Goal: Task Accomplishment & Management: Use online tool/utility

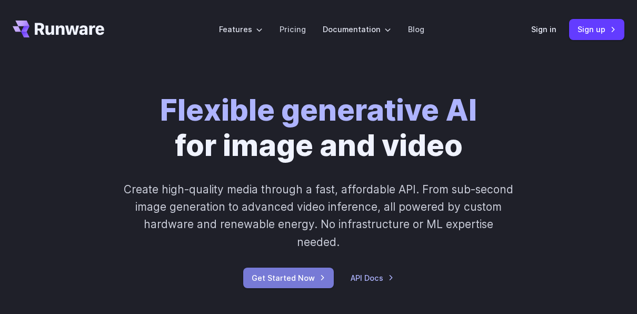
drag, startPoint x: 0, startPoint y: 0, endPoint x: 293, endPoint y: 261, distance: 392.7
click at [293, 267] on link "Get Started Now" at bounding box center [288, 277] width 91 height 21
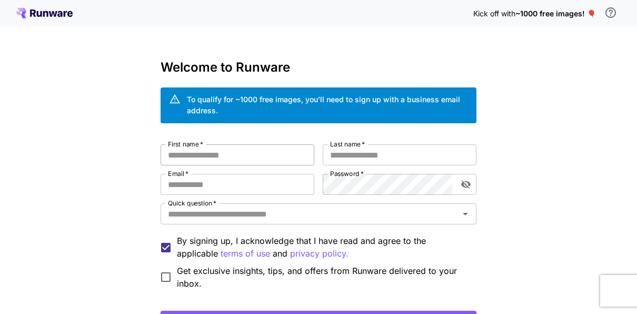
click at [273, 147] on input "First name   *" at bounding box center [238, 154] width 154 height 21
type input "**********"
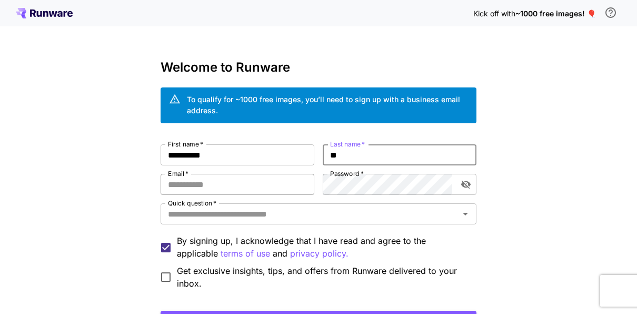
type input "**"
click at [246, 185] on input "Email   *" at bounding box center [238, 184] width 154 height 21
type input "**********"
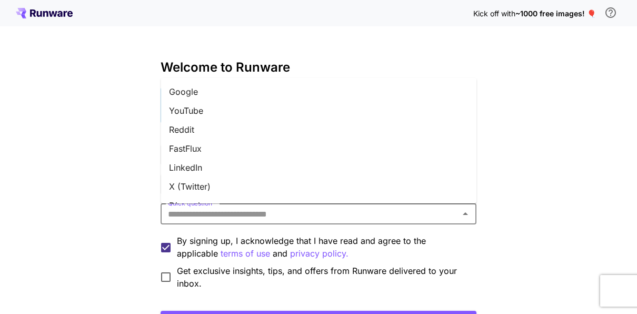
click at [440, 216] on input "Quick question   *" at bounding box center [310, 213] width 292 height 15
click at [349, 108] on li "YouTube" at bounding box center [319, 110] width 316 height 19
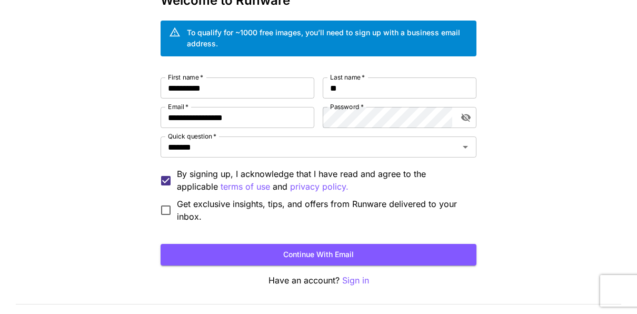
scroll to position [77, 0]
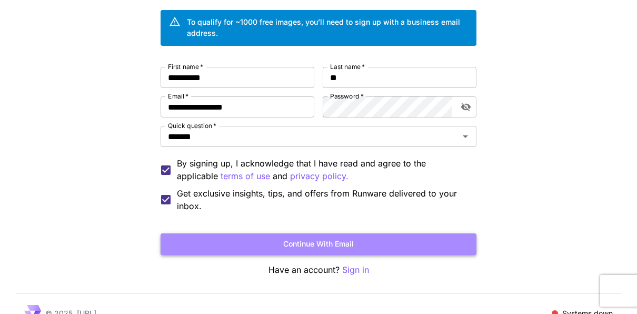
click at [221, 244] on button "Continue with email" at bounding box center [319, 244] width 316 height 22
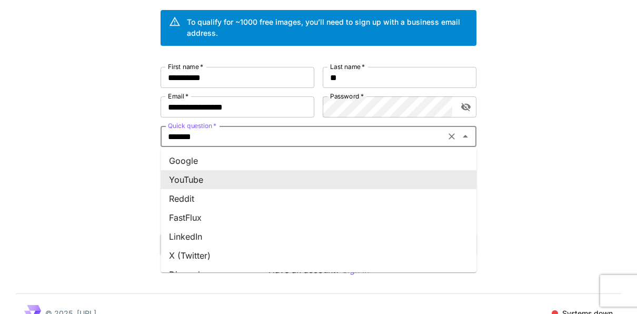
click at [237, 138] on input "*******" at bounding box center [303, 136] width 279 height 15
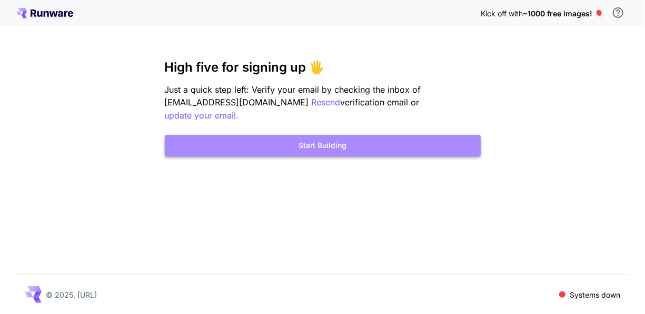
click at [273, 136] on button "Start Building" at bounding box center [323, 146] width 316 height 22
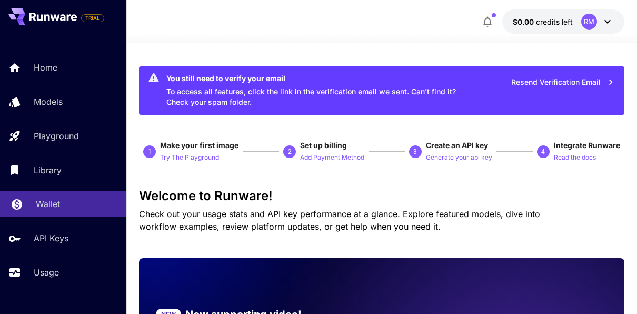
click at [60, 202] on div "Wallet" at bounding box center [77, 203] width 82 height 13
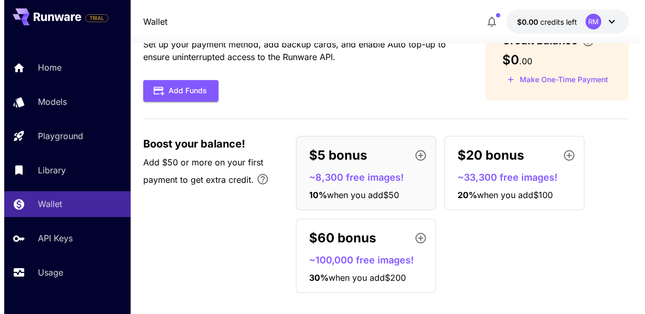
scroll to position [57, 0]
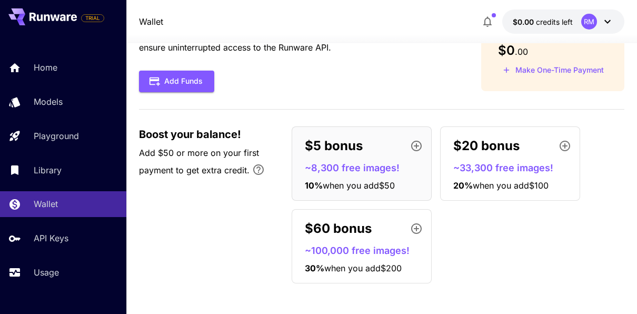
click at [363, 140] on div "$5 bonus" at bounding box center [366, 145] width 122 height 21
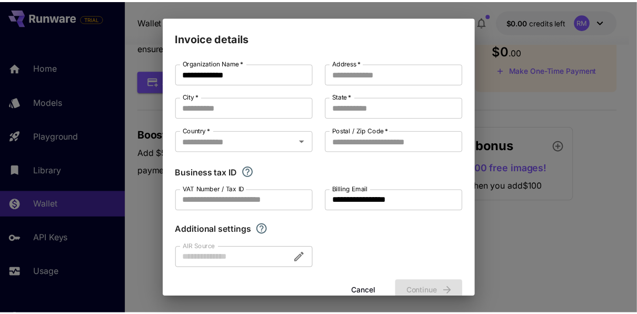
scroll to position [24, 0]
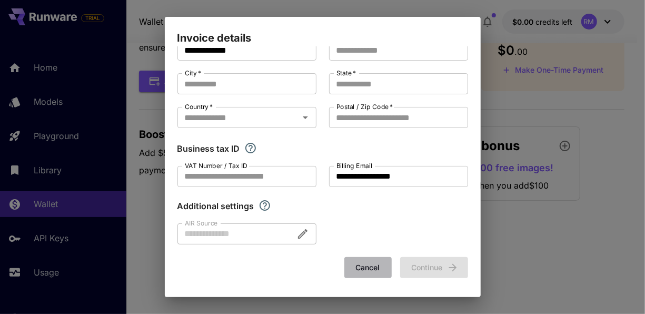
click at [367, 266] on button "Cancel" at bounding box center [367, 268] width 47 height 22
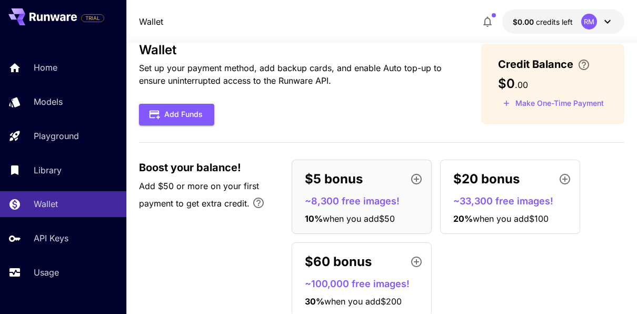
scroll to position [0, 0]
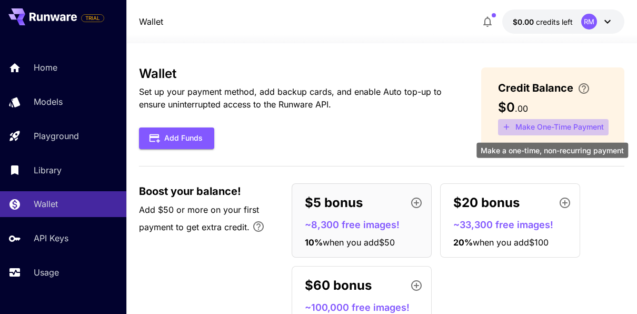
click at [580, 124] on button "Make One-Time Payment" at bounding box center [553, 127] width 111 height 16
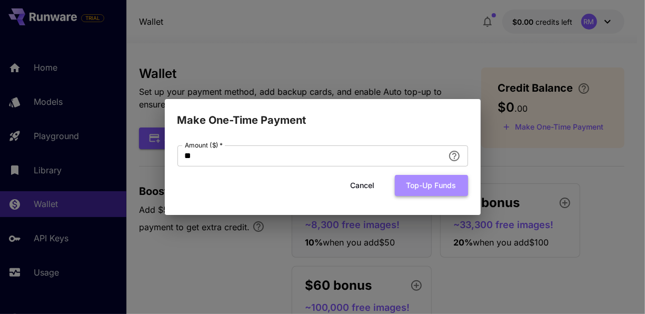
click at [430, 179] on button "Top-up funds" at bounding box center [431, 186] width 73 height 22
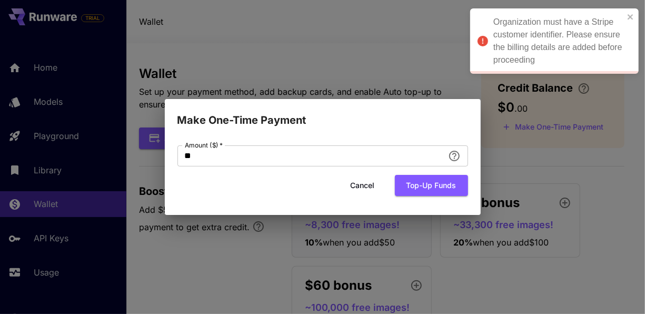
click at [375, 188] on button "Cancel" at bounding box center [362, 186] width 47 height 22
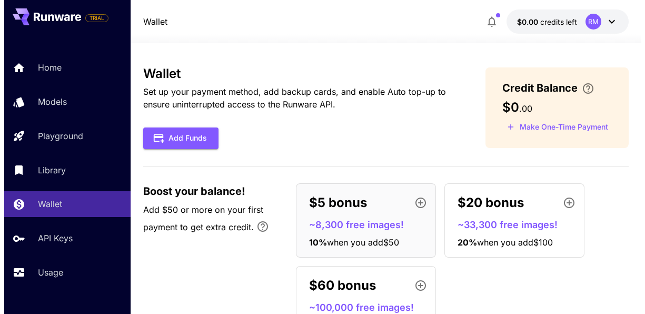
scroll to position [57, 0]
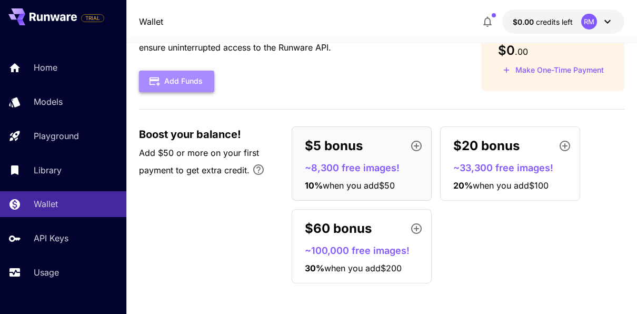
click at [175, 81] on button "Add Funds" at bounding box center [176, 82] width 75 height 22
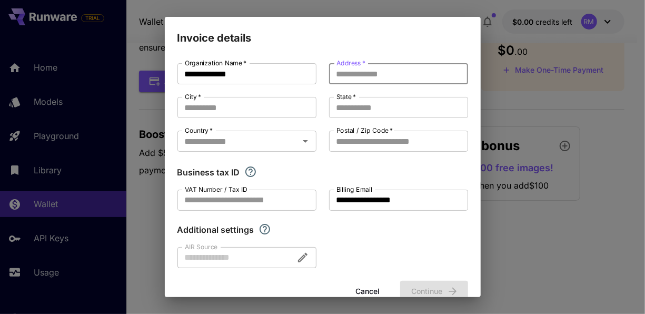
click at [358, 71] on input "Address   *" at bounding box center [398, 73] width 139 height 21
type input "*"
type input "**********"
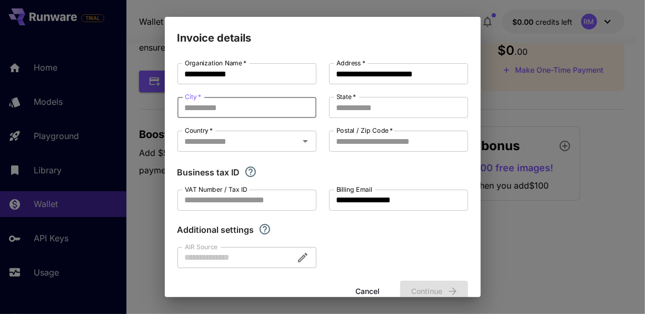
click at [234, 112] on input "City   *" at bounding box center [246, 107] width 139 height 21
type input "******"
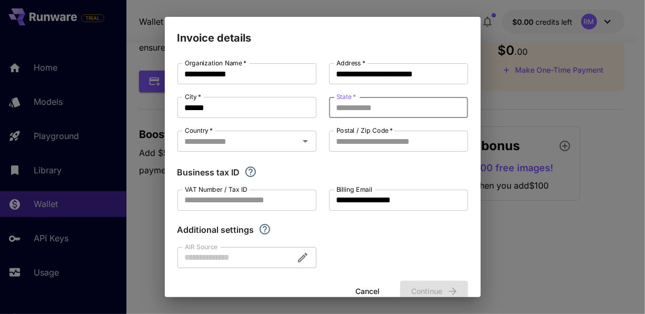
click at [359, 110] on input "State   *" at bounding box center [398, 107] width 139 height 21
type input "*"
type input "*********"
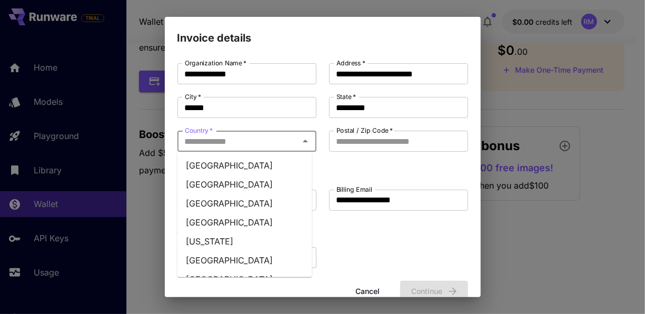
click at [280, 143] on input "Country   *" at bounding box center [238, 141] width 115 height 15
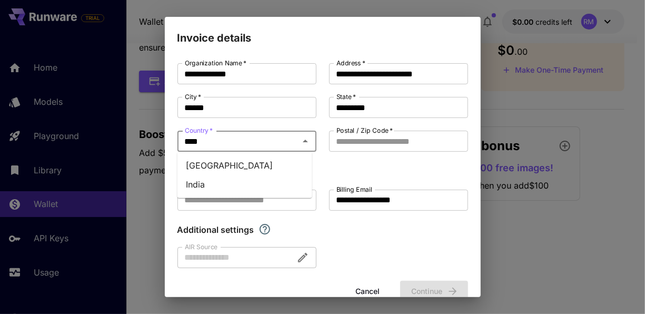
type input "*****"
click at [237, 189] on li "India" at bounding box center [244, 184] width 135 height 19
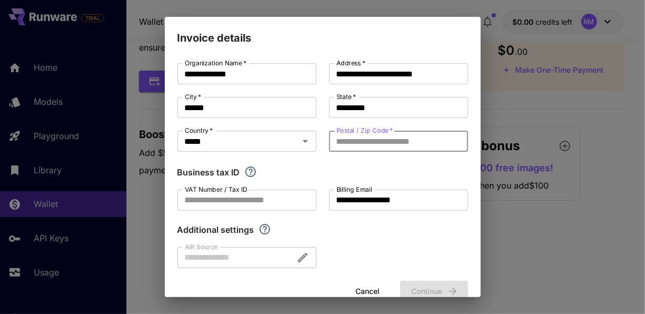
click at [351, 146] on input "Postal / Zip Code   *" at bounding box center [398, 141] width 139 height 21
type input "******"
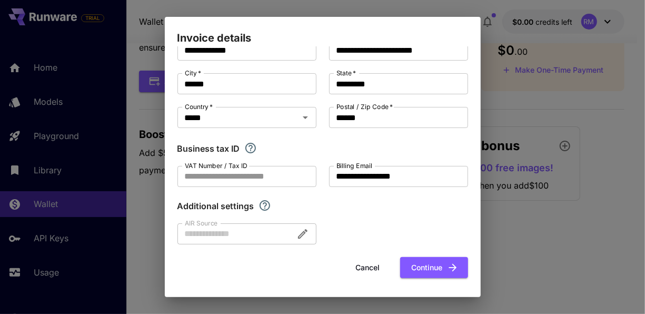
scroll to position [0, 0]
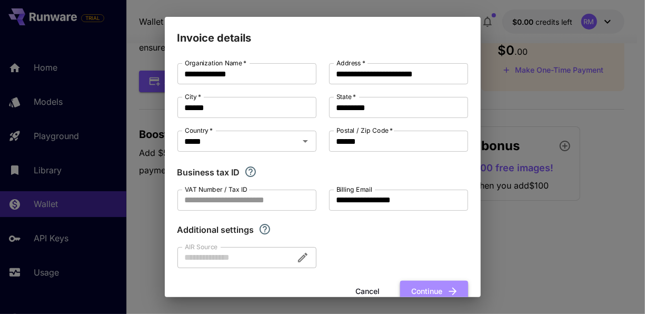
click at [418, 289] on button "Continue" at bounding box center [434, 292] width 68 height 22
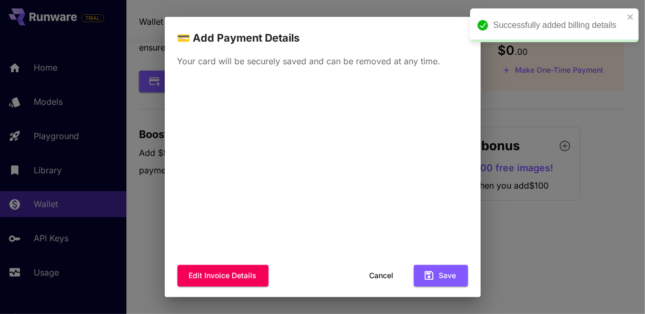
scroll to position [8, 0]
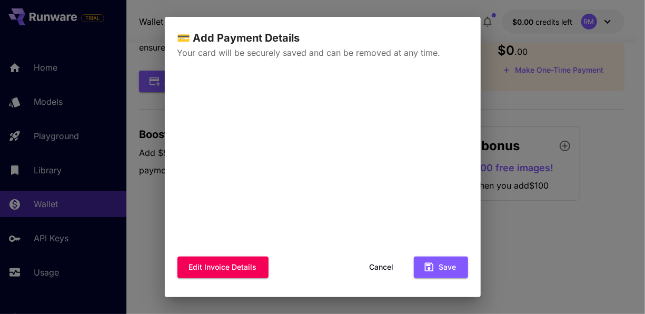
click at [328, 11] on div "💳 Add Payment Details Your card will be securely saved and can be removed at an…" at bounding box center [322, 157] width 645 height 314
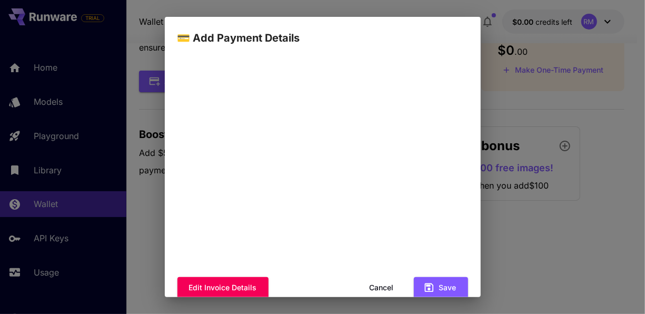
scroll to position [100, 0]
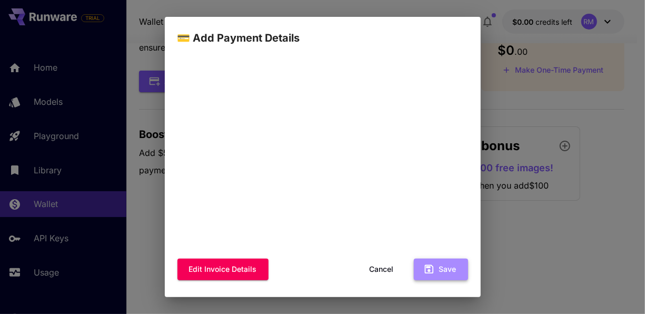
click at [423, 263] on icon "button" at bounding box center [429, 269] width 12 height 12
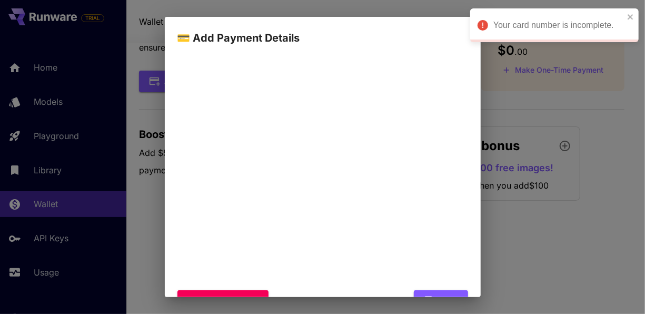
click at [455, 17] on h2 "💳 Add Payment Details" at bounding box center [323, 31] width 316 height 29
click at [629, 13] on icon "close" at bounding box center [630, 17] width 7 height 8
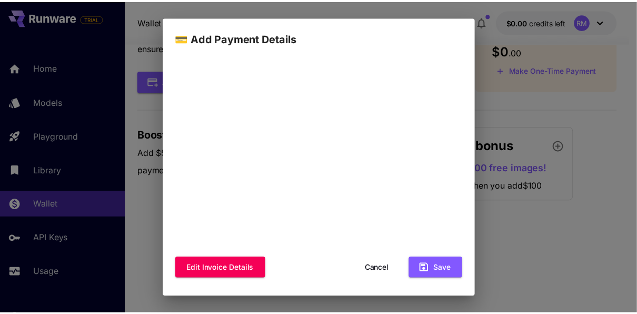
scroll to position [133, 0]
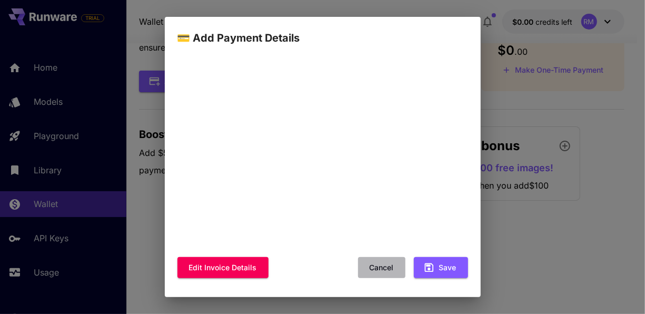
click at [368, 267] on button "Cancel" at bounding box center [381, 268] width 47 height 22
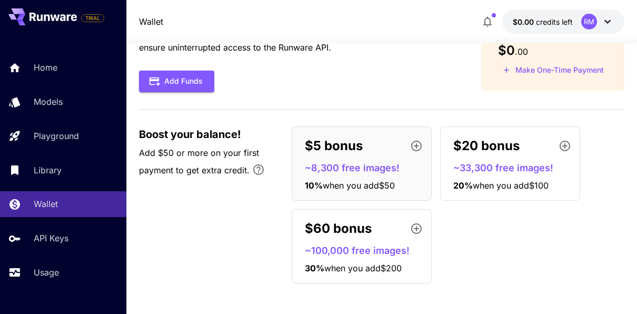
scroll to position [0, 0]
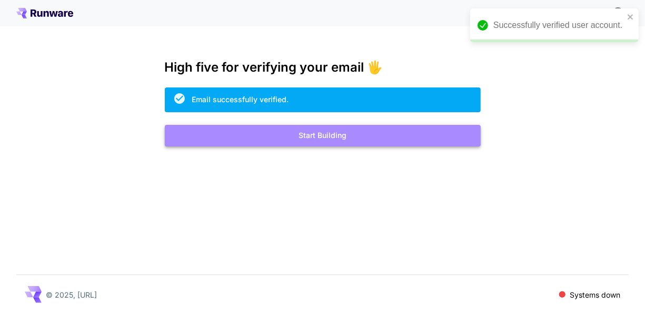
click at [324, 139] on button "Start Building" at bounding box center [323, 136] width 316 height 22
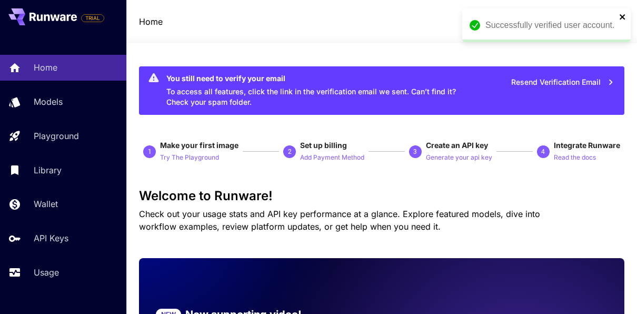
click at [621, 17] on icon "close" at bounding box center [622, 16] width 5 height 5
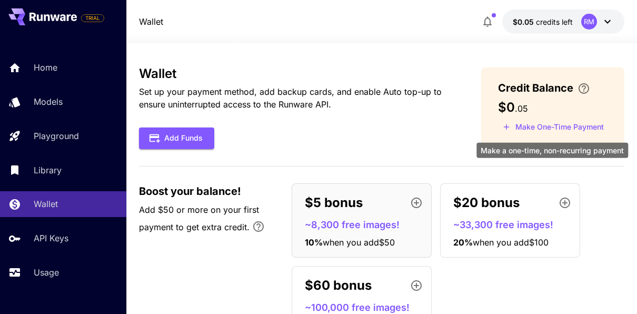
click at [565, 127] on button "Make One-Time Payment" at bounding box center [553, 127] width 111 height 16
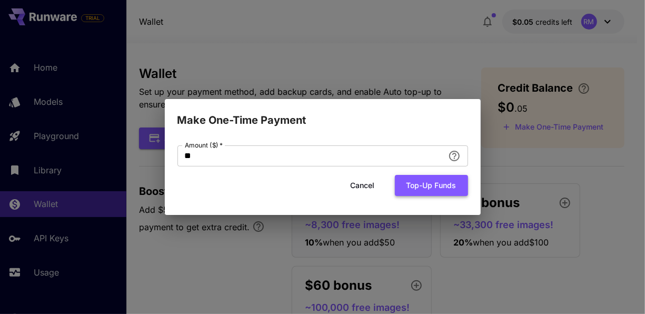
click at [458, 184] on button "Top-up funds" at bounding box center [431, 186] width 73 height 22
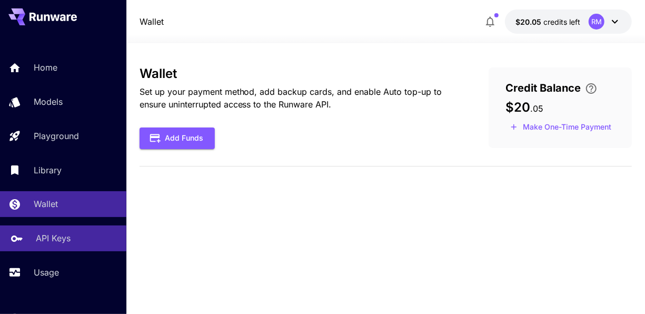
click at [78, 239] on div "API Keys" at bounding box center [77, 238] width 82 height 13
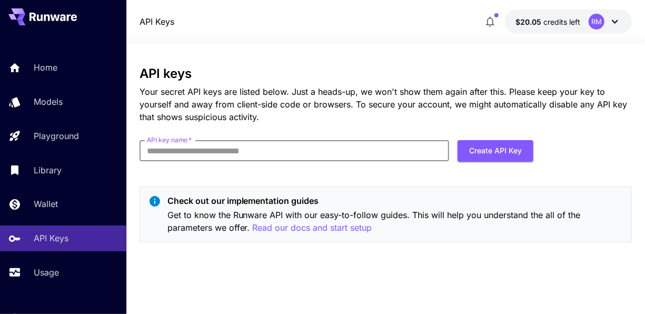
click at [336, 152] on input "API key name   *" at bounding box center [295, 150] width 310 height 21
type input "*"
type input "**********"
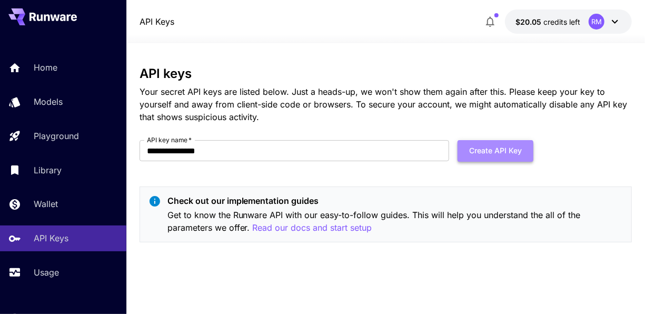
click at [485, 148] on button "Create API Key" at bounding box center [496, 151] width 76 height 22
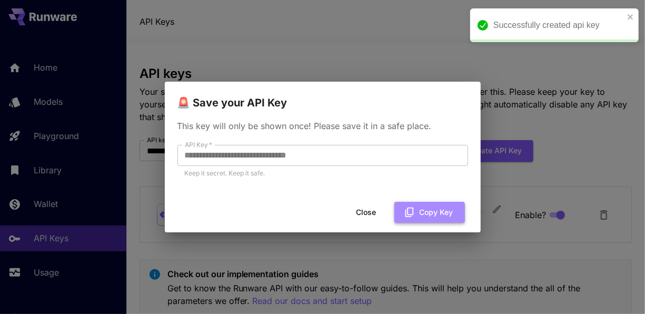
click at [421, 210] on button "Copy Key" at bounding box center [429, 213] width 71 height 22
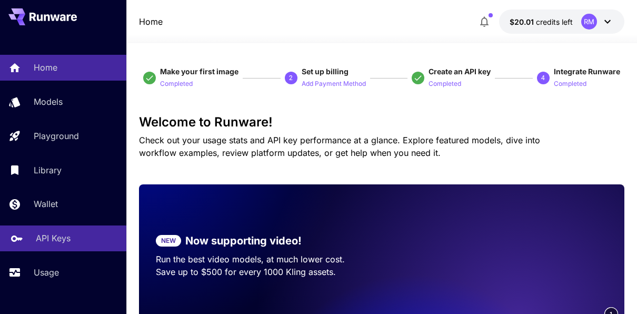
click at [118, 236] on link "API Keys" at bounding box center [63, 238] width 126 height 26
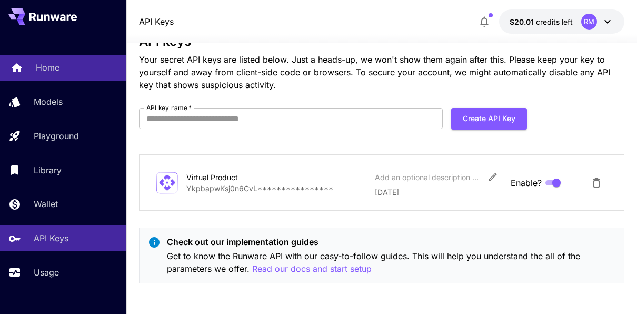
click at [54, 72] on p "Home" at bounding box center [48, 67] width 24 height 13
